Goal: Task Accomplishment & Management: Use online tool/utility

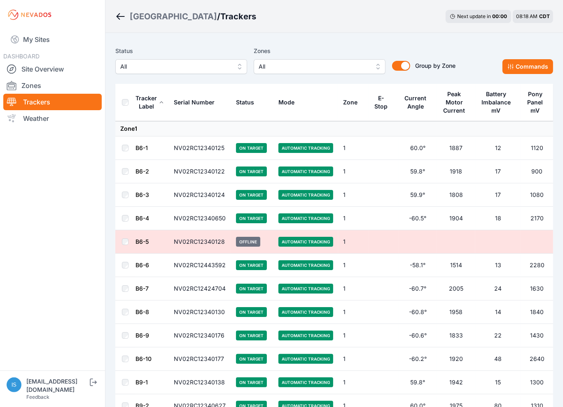
click at [283, 71] on span "All" at bounding box center [313, 67] width 110 height 10
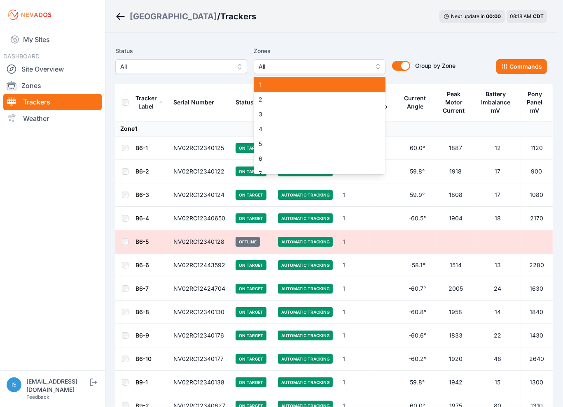
click at [280, 84] on span "1" at bounding box center [314, 85] width 112 height 8
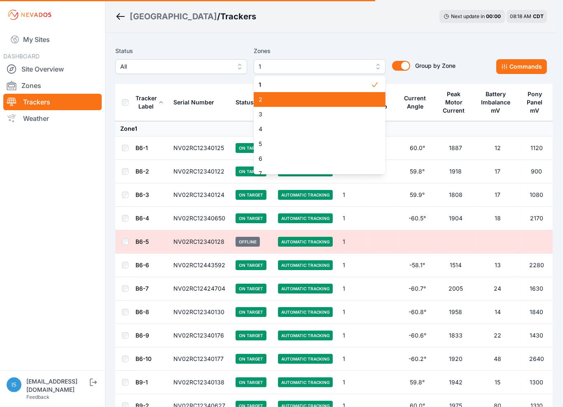
click at [279, 102] on span "2" at bounding box center [314, 99] width 112 height 8
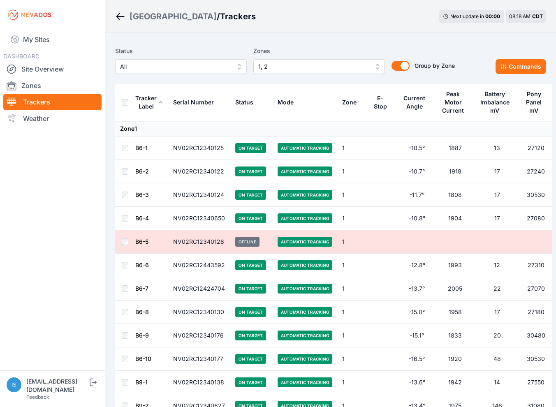
click at [314, 65] on span "1, 2" at bounding box center [313, 67] width 110 height 10
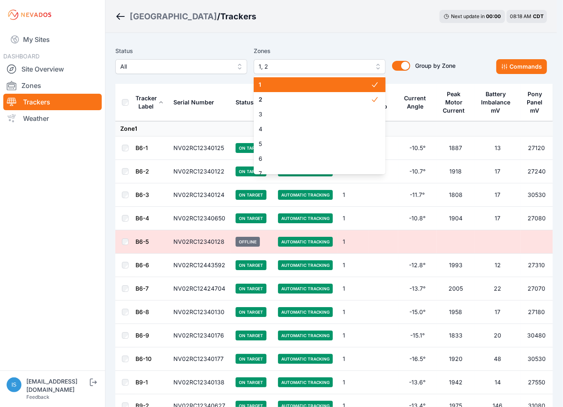
drag, startPoint x: 324, startPoint y: 89, endPoint x: 328, endPoint y: 96, distance: 7.9
click at [324, 89] on div "1" at bounding box center [320, 84] width 132 height 15
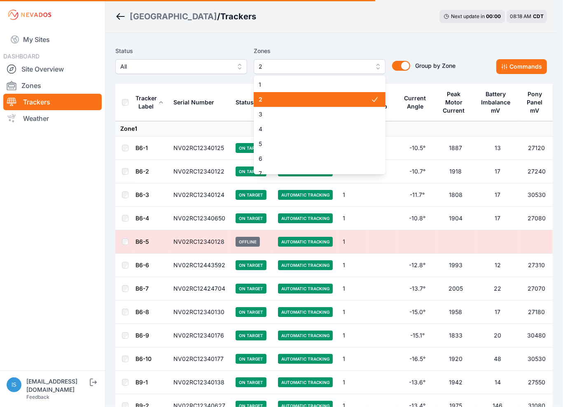
click at [328, 98] on span "2" at bounding box center [314, 99] width 112 height 8
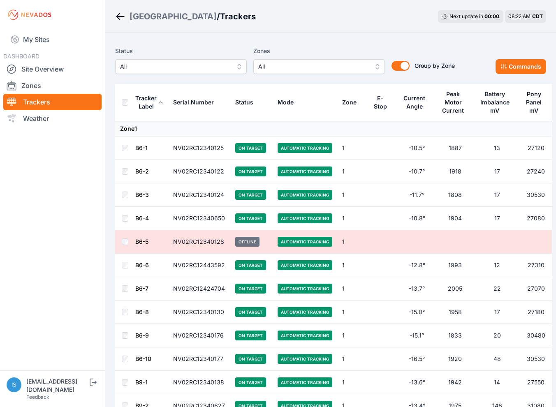
click at [308, 20] on div "Sunlight Road / Trackers Next update in 00 : 00 08:22 AM CDT" at bounding box center [330, 16] width 451 height 33
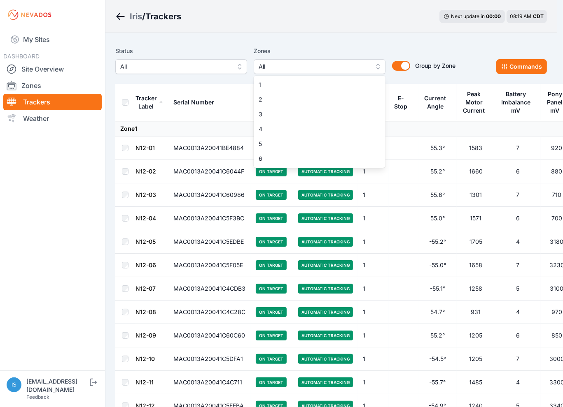
click at [300, 66] on span "All" at bounding box center [313, 67] width 110 height 10
click at [271, 88] on span "1" at bounding box center [314, 85] width 112 height 8
click at [272, 98] on span "2" at bounding box center [314, 99] width 112 height 8
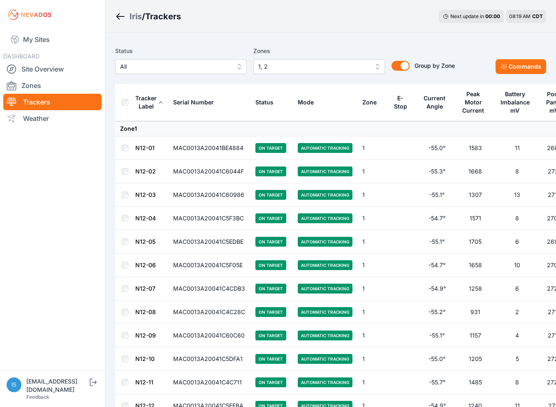
click at [127, 106] on th at bounding box center [125, 102] width 20 height 37
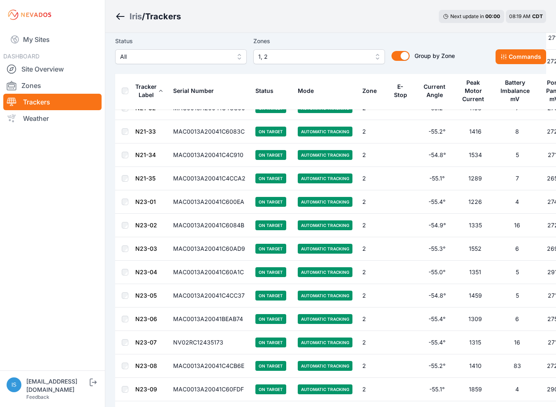
scroll to position [4514, 0]
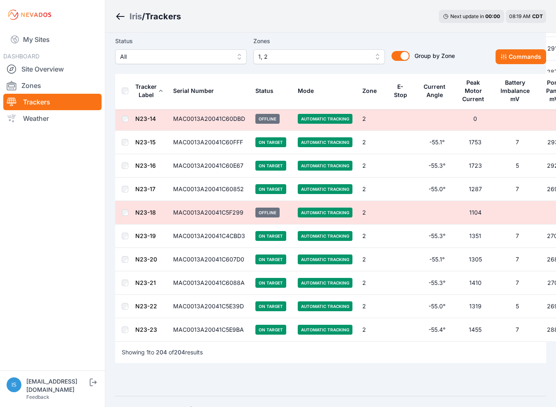
scroll to position [4596, 0]
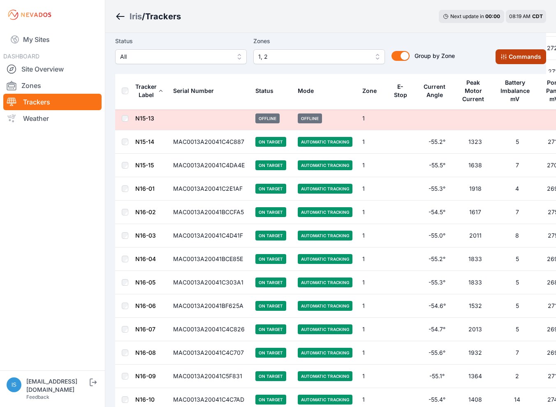
click at [522, 61] on button "Commands" at bounding box center [521, 56] width 51 height 15
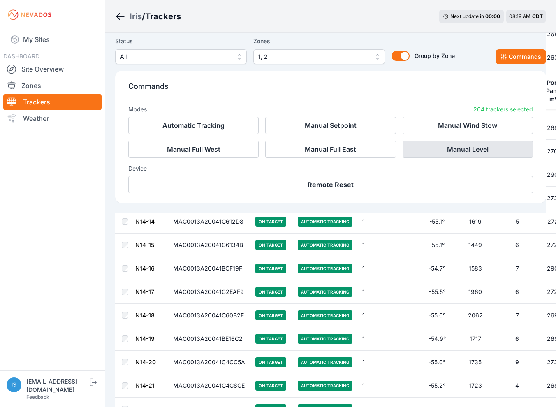
scroll to position [1483, 0]
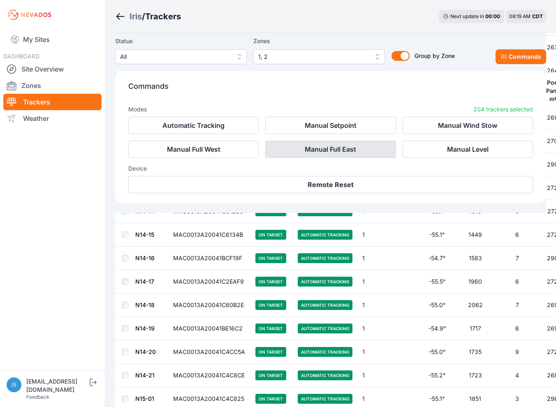
click at [334, 152] on button "Manual Full East" at bounding box center [330, 149] width 130 height 17
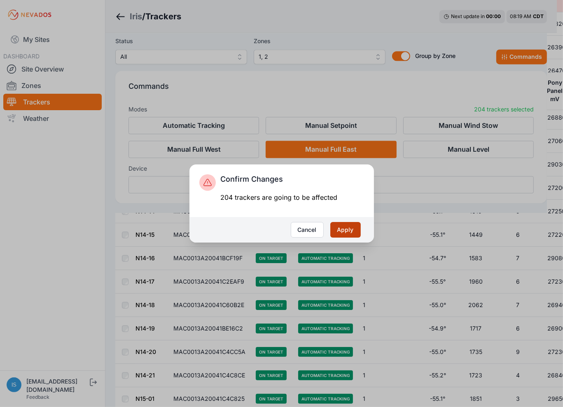
click at [350, 231] on button "Apply" at bounding box center [345, 230] width 30 height 16
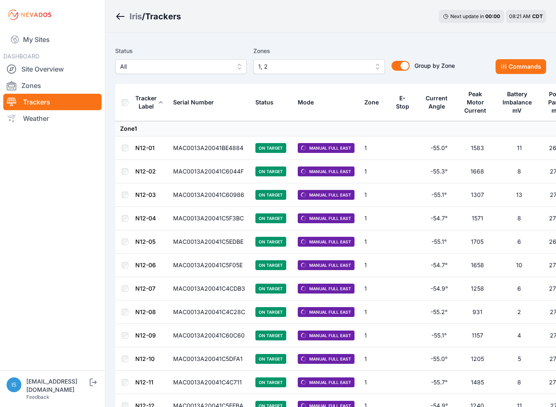
click at [449, 47] on div "Group by Zone Group by Zone" at bounding box center [420, 60] width 70 height 28
